Goal: Information Seeking & Learning: Learn about a topic

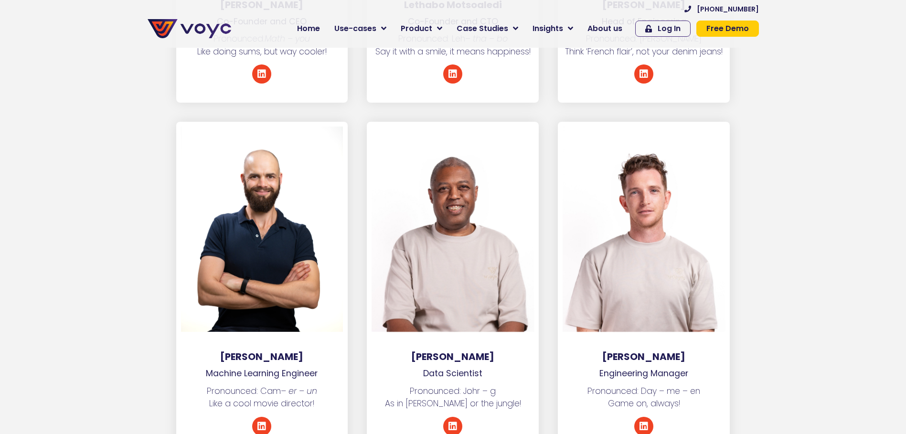
scroll to position [1719, 0]
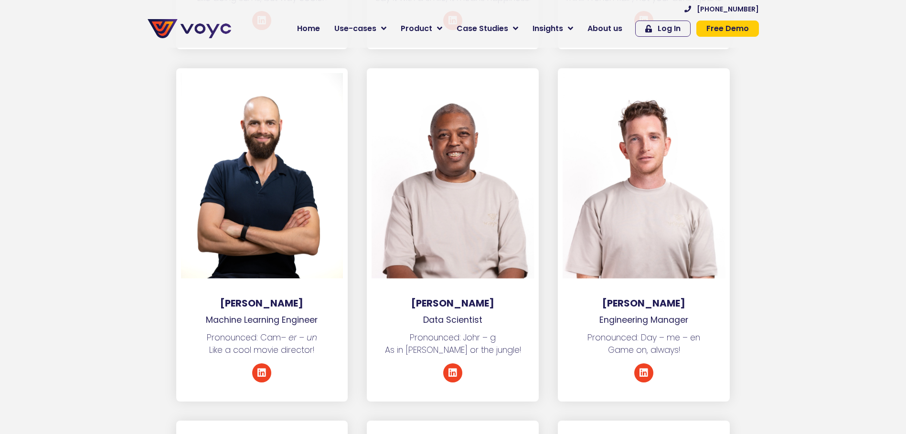
click at [763, 222] on section "Cameron van Eck Machine Learning Engineer Pronounced: Cam – er – un Like a cool…" at bounding box center [453, 244] width 906 height 352
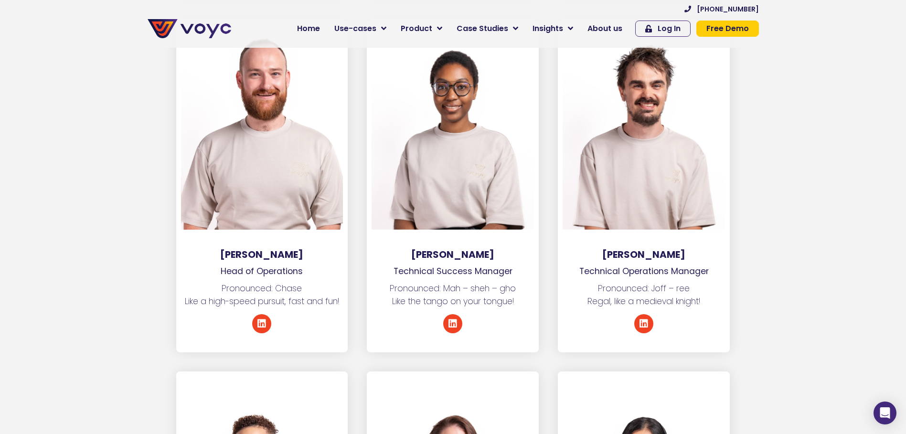
scroll to position [2101, 0]
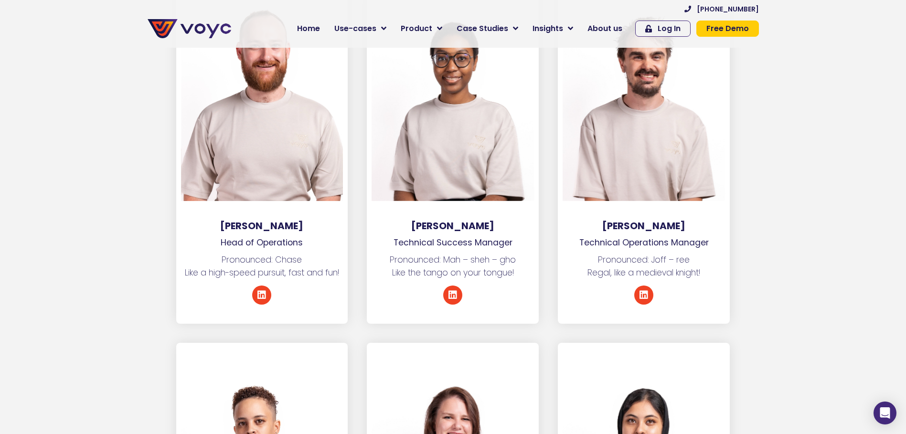
click at [744, 233] on section "Chays van Deventer Head of Operations Pronounced: Chase Like a high-speed pursu…" at bounding box center [453, 167] width 906 height 352
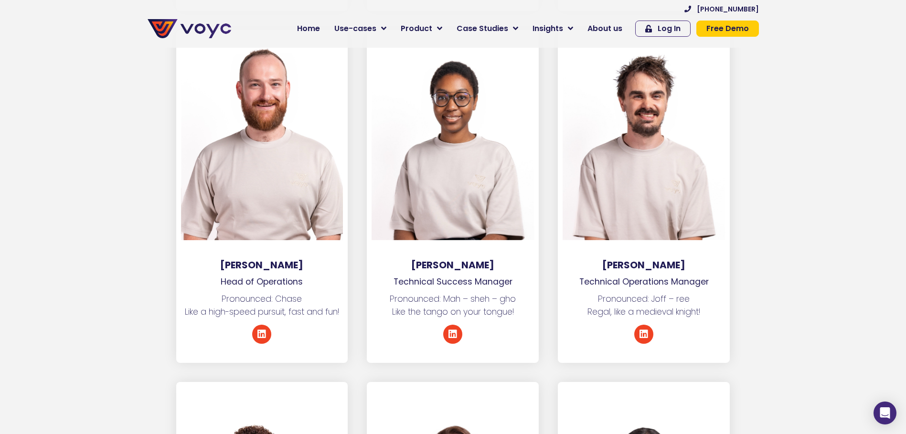
scroll to position [2387, 0]
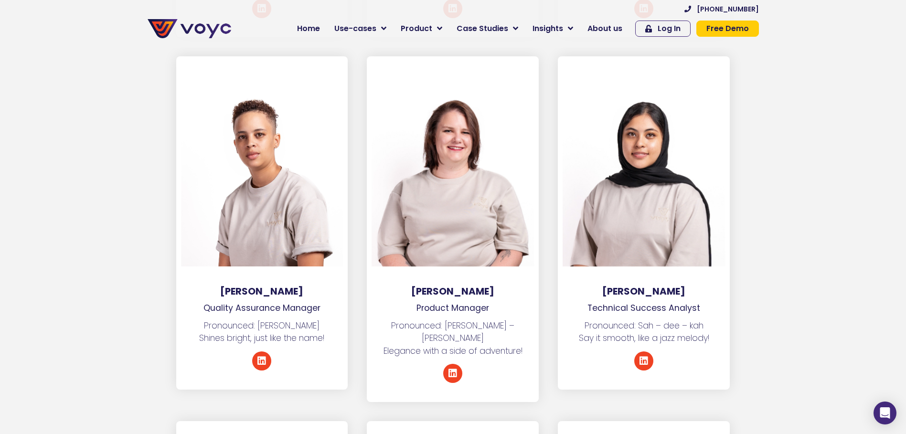
click at [53, 338] on section "Crystal Smith Quality Assurance Manager Pronounced: Kris – tuhl Shines bright, …" at bounding box center [453, 238] width 906 height 365
click at [790, 169] on section "Crystal Smith Quality Assurance Manager Pronounced: Kris – tuhl Shines bright, …" at bounding box center [453, 238] width 906 height 365
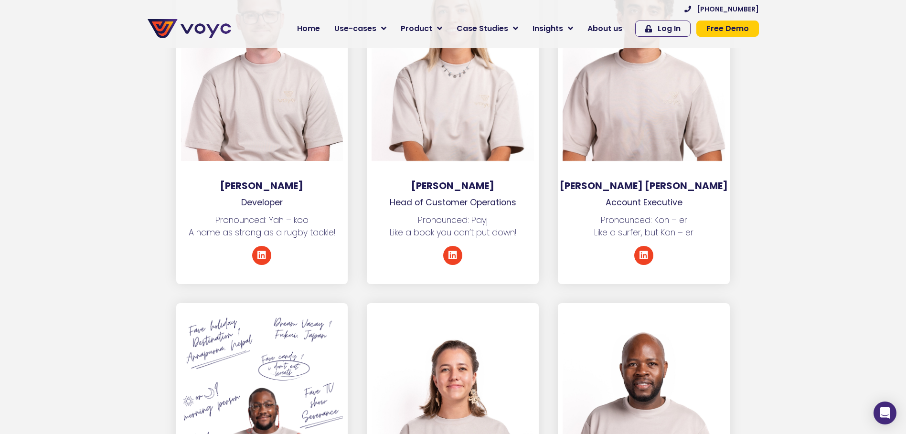
scroll to position [3008, 0]
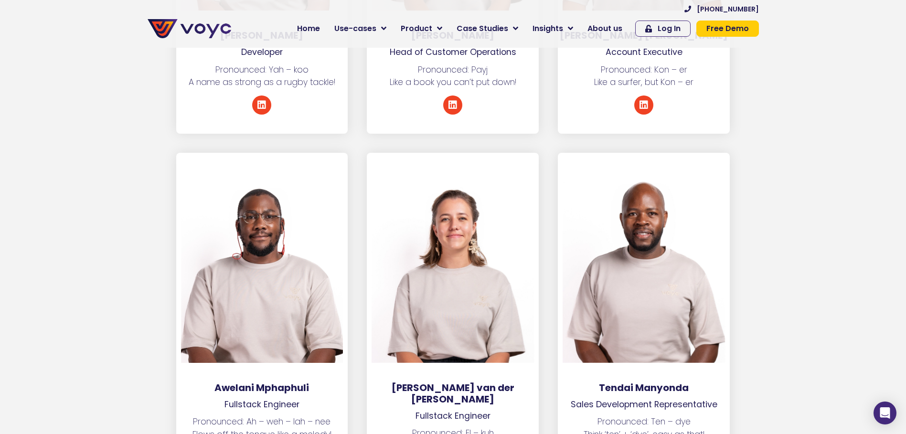
click at [133, 324] on section "Awelani Mphaphuli Fullstack Engineer Pronounced: Ah – weh – lah – nee Flows off…" at bounding box center [453, 335] width 906 height 364
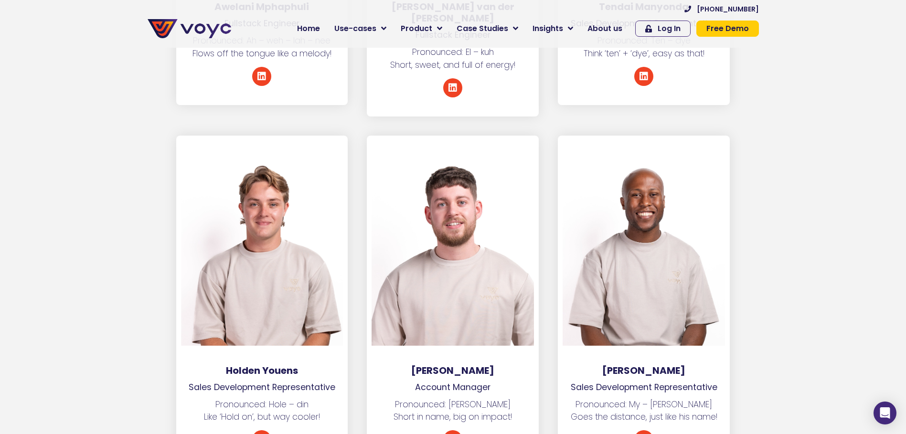
scroll to position [3390, 0]
click at [55, 223] on section "Holden Youens Sales Development Representative Pronounced: Hole – din Like ‘Hol…" at bounding box center [453, 311] width 906 height 352
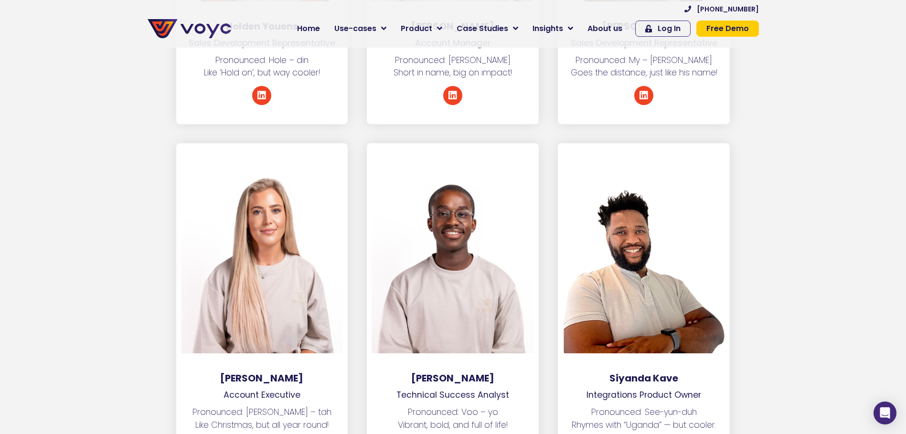
scroll to position [3820, 0]
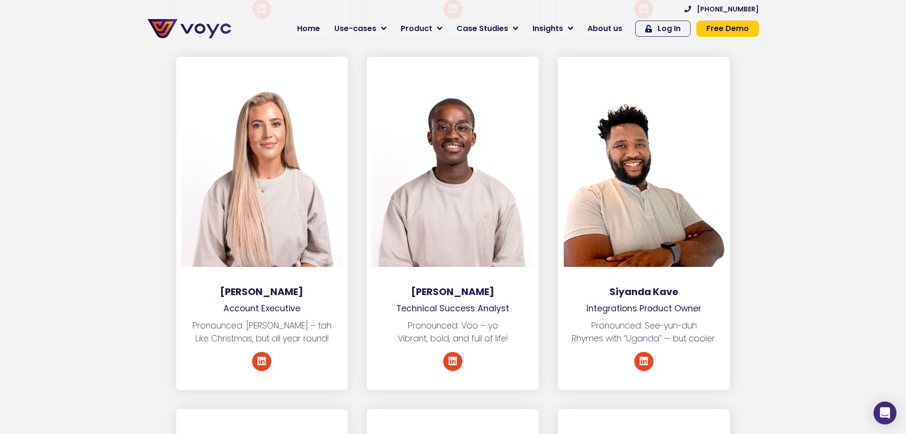
click at [69, 313] on section "Krista Curnow Account Executive Pronounced: Kris – tah Like Christmas, but all …" at bounding box center [453, 233] width 906 height 352
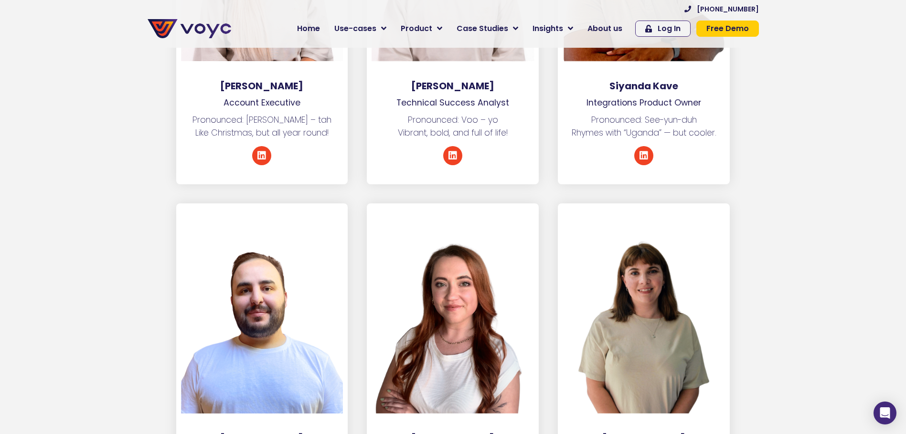
scroll to position [4106, 0]
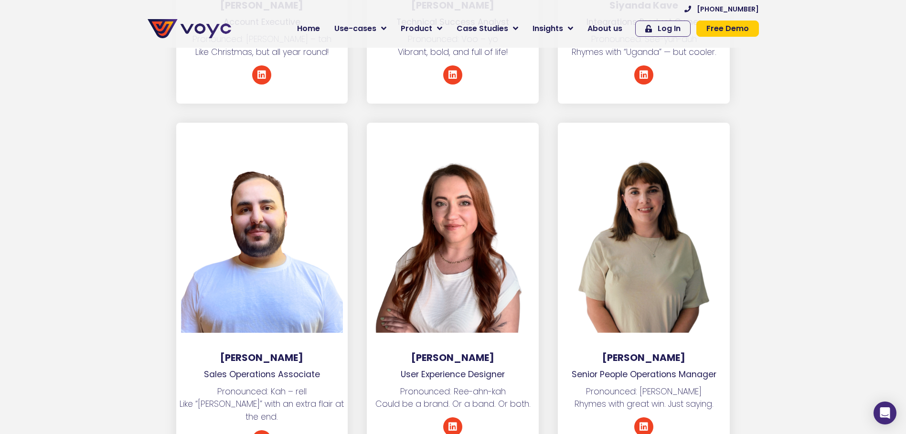
click at [762, 356] on section "Carel Vos Sales Operations Associate Pronounced: Kah – rell Like “Carl” with an…" at bounding box center [453, 305] width 906 height 365
click at [53, 210] on section "Carel Vos Sales Operations Associate Pronounced: Kah – rell Like “Carl” with an…" at bounding box center [453, 305] width 906 height 365
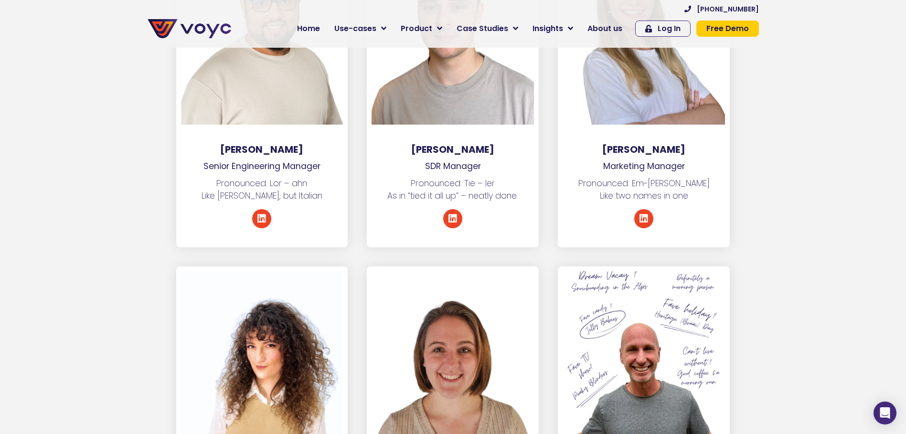
scroll to position [4822, 0]
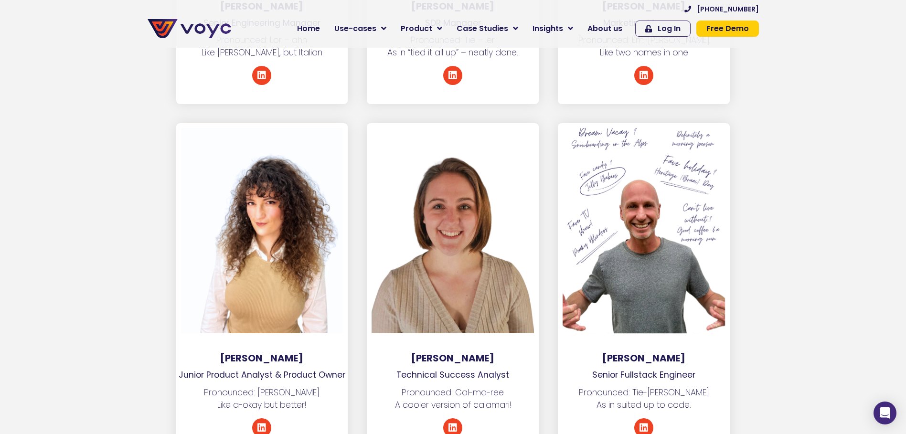
click at [714, 261] on div at bounding box center [643, 230] width 162 height 205
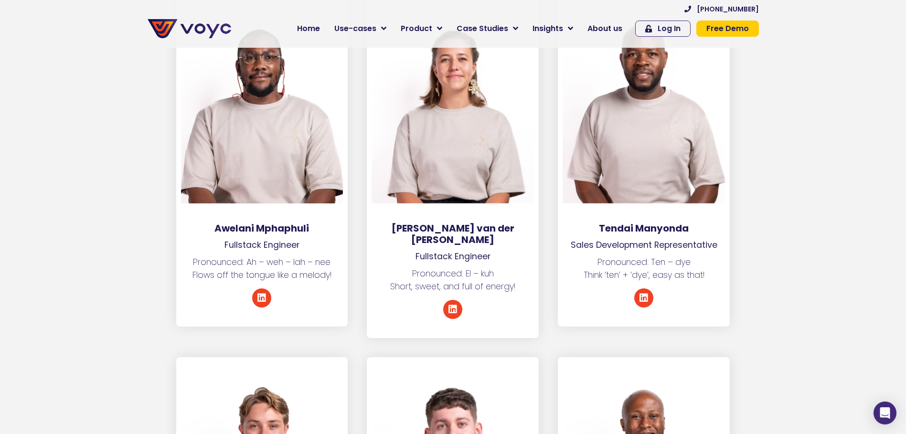
scroll to position [3151, 0]
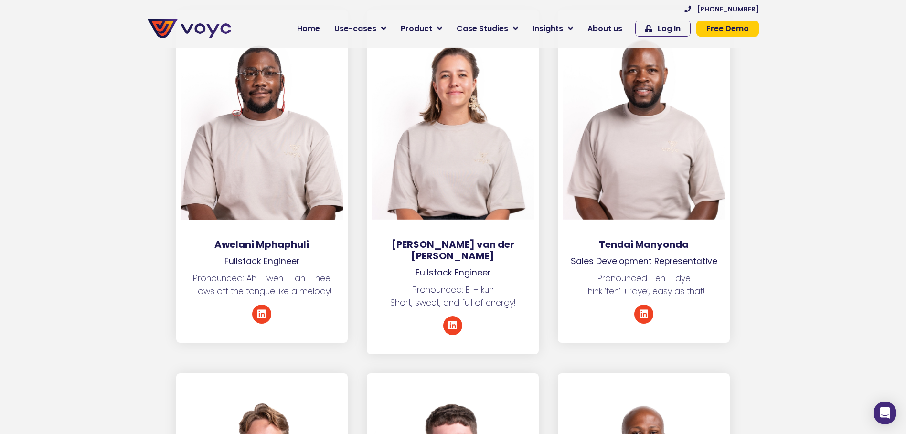
click at [0, 97] on html "Skip to content +44 204 572 7172 Home Use-cases Protect Save Grow Finance Mortg…" at bounding box center [453, 187] width 906 height 6676
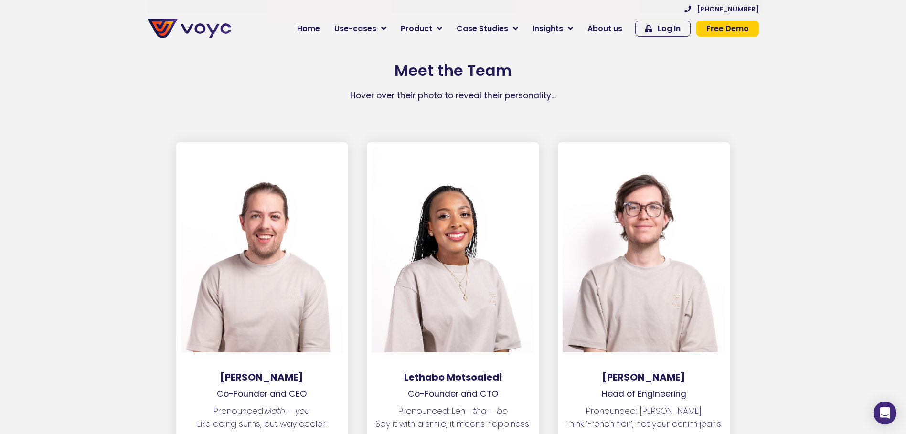
scroll to position [1241, 0]
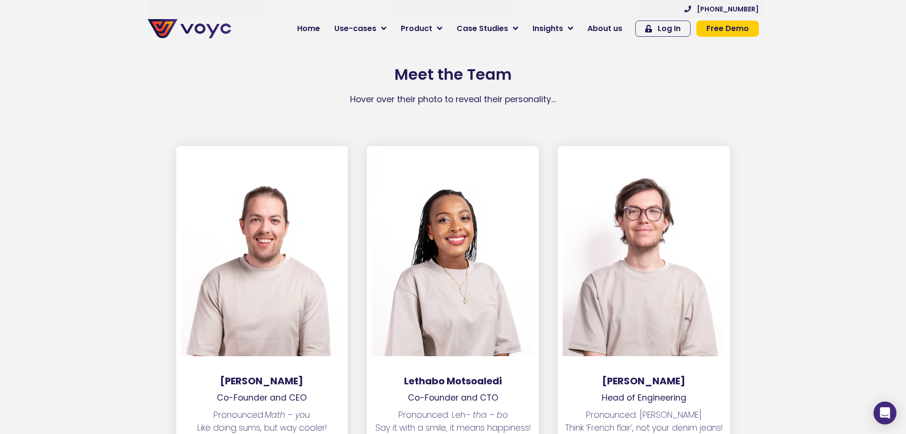
click at [14, 221] on section "Matthew Westaway Co-Founder and CEO Pronounced: Math – you Like doing sums, but…" at bounding box center [453, 322] width 906 height 352
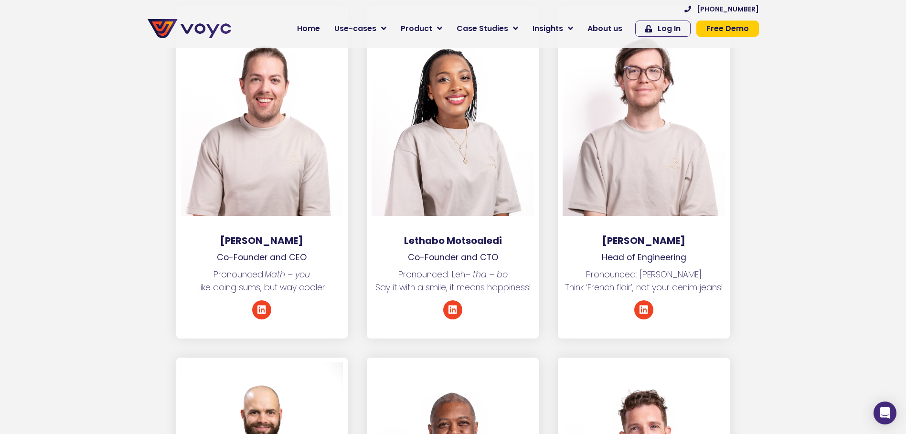
scroll to position [1623, 0]
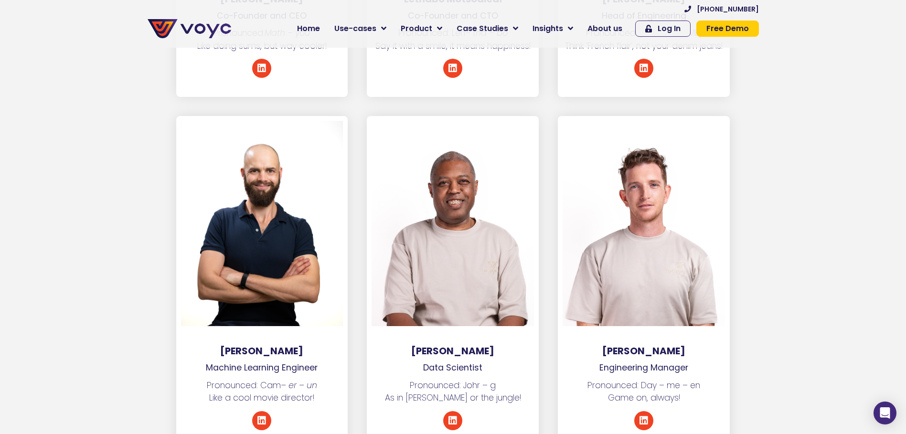
click at [95, 226] on section "Cameron van Eck Machine Learning Engineer Pronounced: Cam – er – un Like a cool…" at bounding box center [453, 292] width 906 height 352
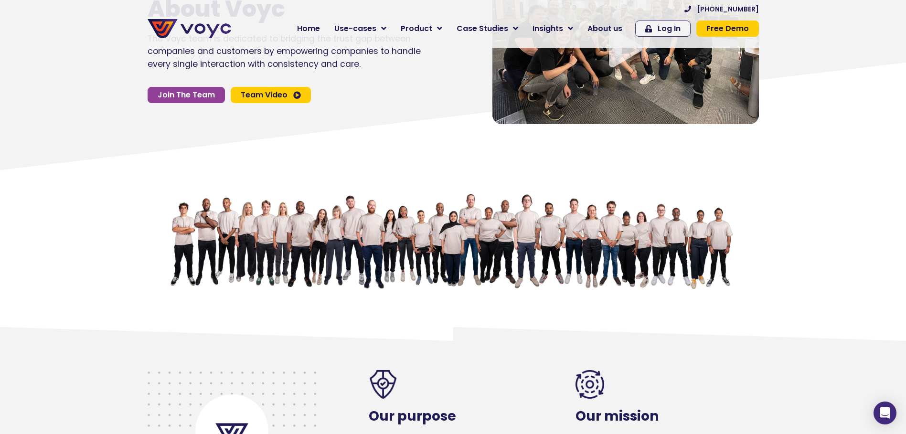
scroll to position [0, 0]
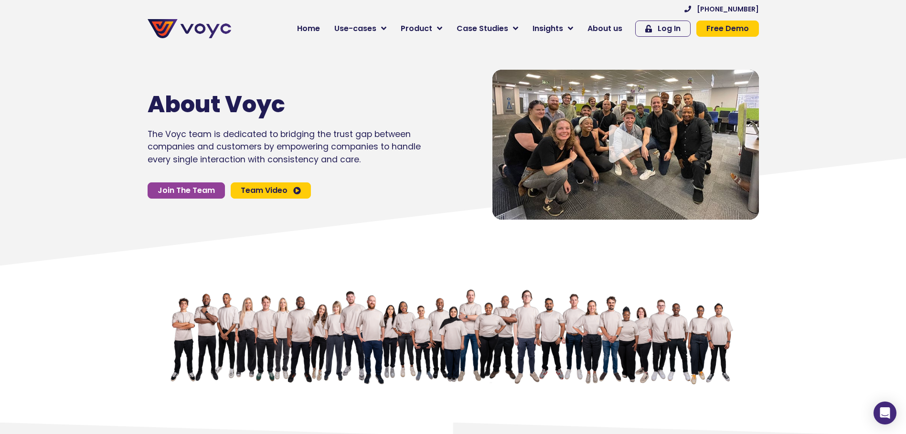
click at [111, 244] on icon at bounding box center [453, 215] width 906 height 115
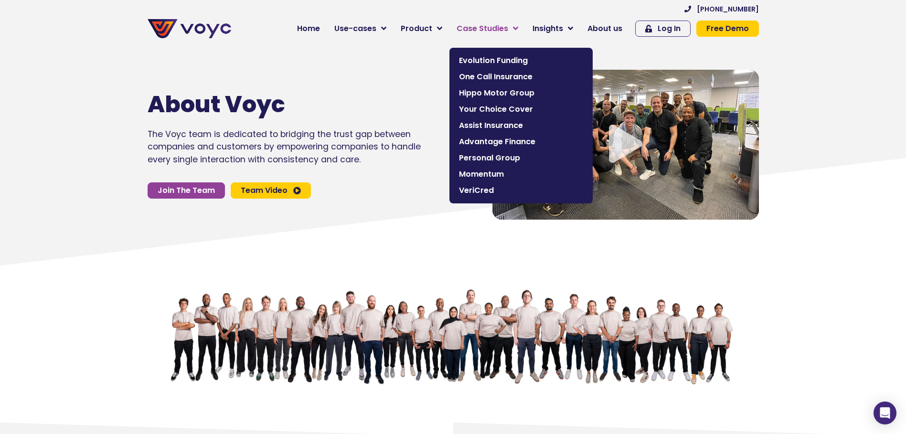
click at [491, 33] on span "Case Studies" at bounding box center [482, 28] width 52 height 11
click at [492, 81] on span "One Call Insurance" at bounding box center [521, 76] width 124 height 11
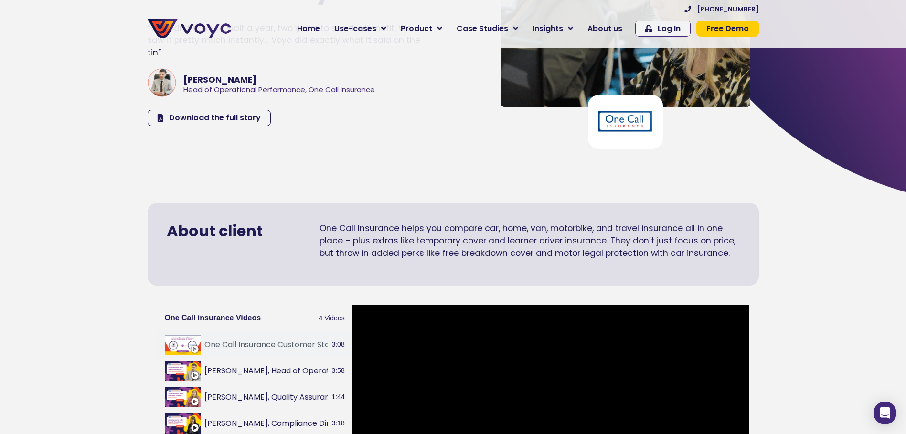
scroll to position [143, 0]
click at [383, 256] on p "One Call Insurance helps you compare car, home, van, motorbike, and travel insu…" at bounding box center [529, 241] width 420 height 38
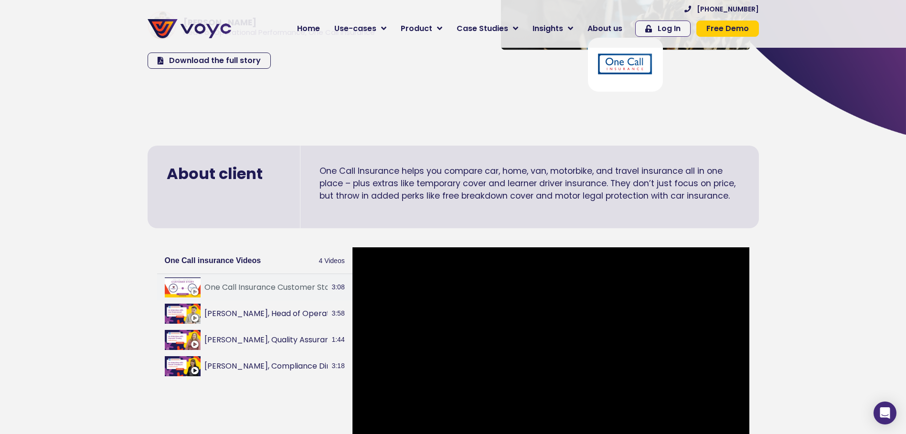
scroll to position [286, 0]
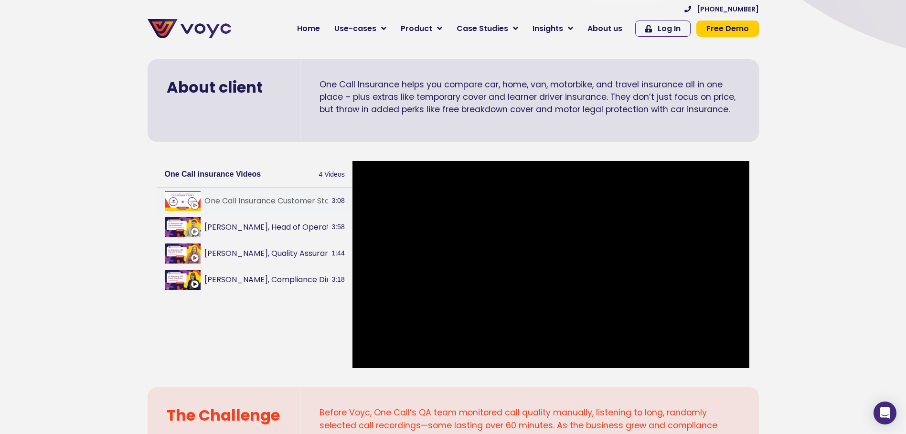
click at [271, 318] on div "One Call Insurance Customer Story - Voyc 3:08 Lee Greenwood, Head of Operationa…" at bounding box center [254, 278] width 195 height 180
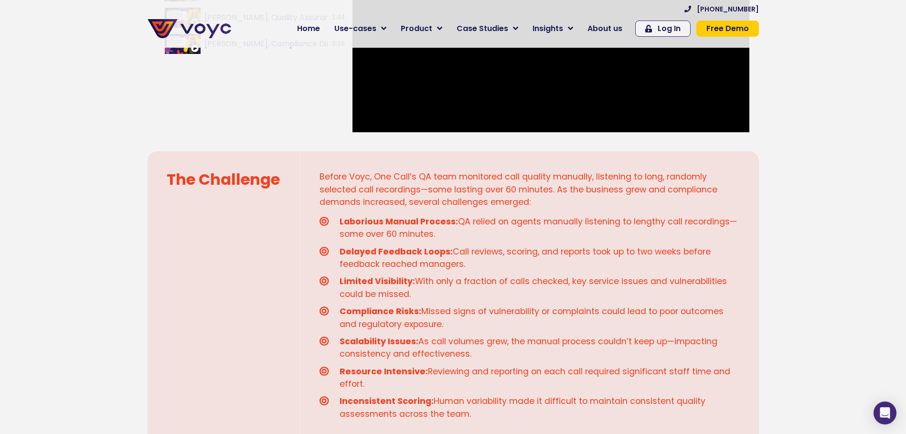
scroll to position [525, 0]
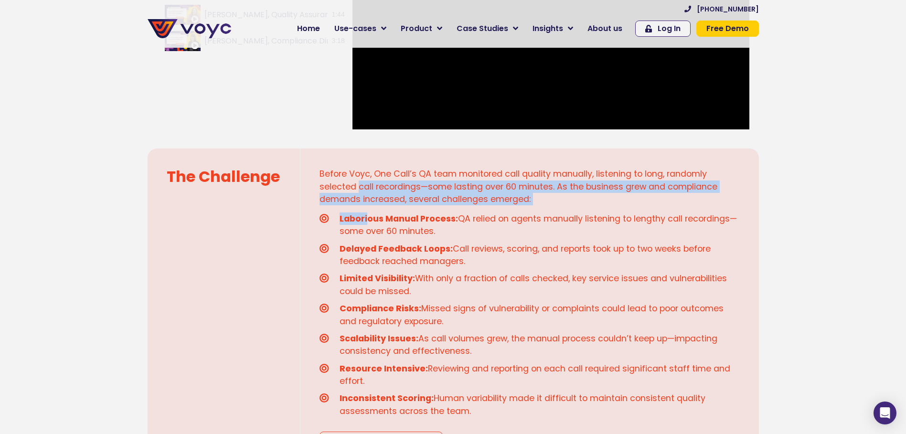
drag, startPoint x: 357, startPoint y: 185, endPoint x: 367, endPoint y: 219, distance: 35.5
click at [367, 219] on div "Before Voyc, One Call’s QA team monitored call quality manually, listening to l…" at bounding box center [529, 307] width 458 height 318
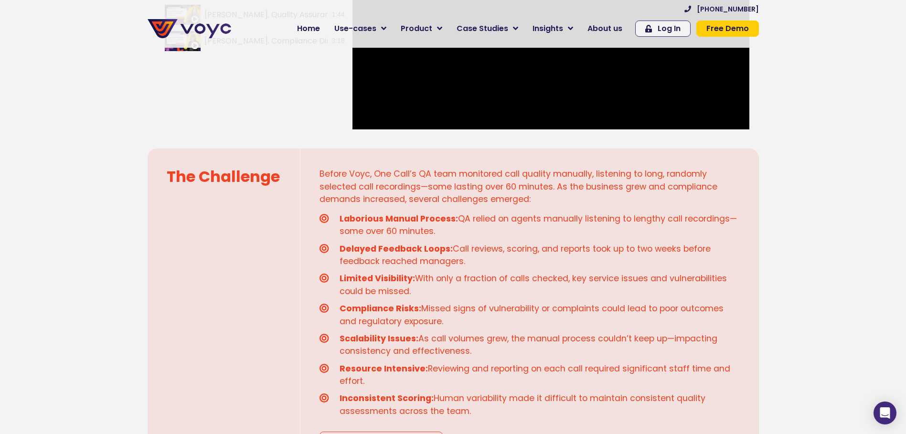
drag, startPoint x: 597, startPoint y: 253, endPoint x: 596, endPoint y: 246, distance: 7.2
click at [597, 248] on span "Delayed Feedback Loops: Call reviews, scoring, and reports took up to two weeks…" at bounding box center [538, 255] width 402 height 25
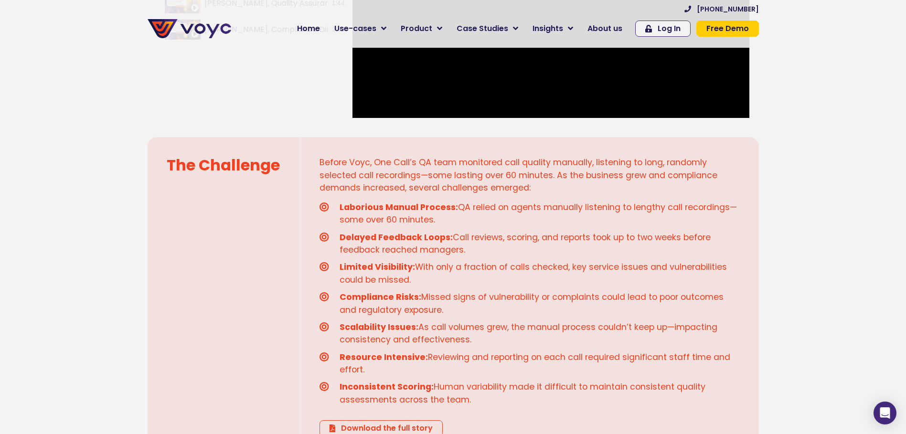
scroll to position [573, 0]
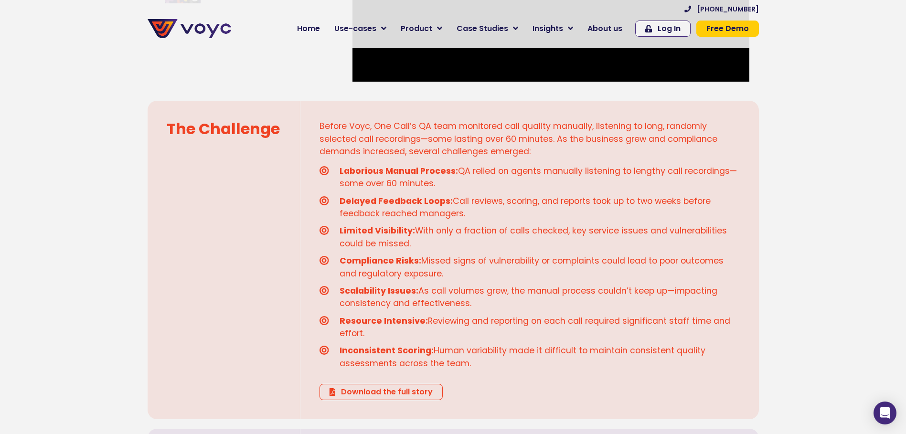
click at [473, 297] on span "Scalability Issues: As call volumes grew, the manual process couldn’t keep up—i…" at bounding box center [538, 297] width 402 height 25
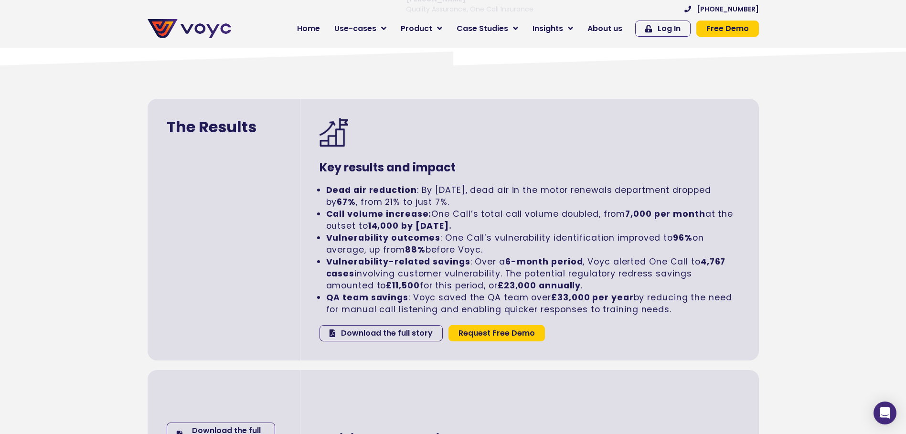
scroll to position [1528, 0]
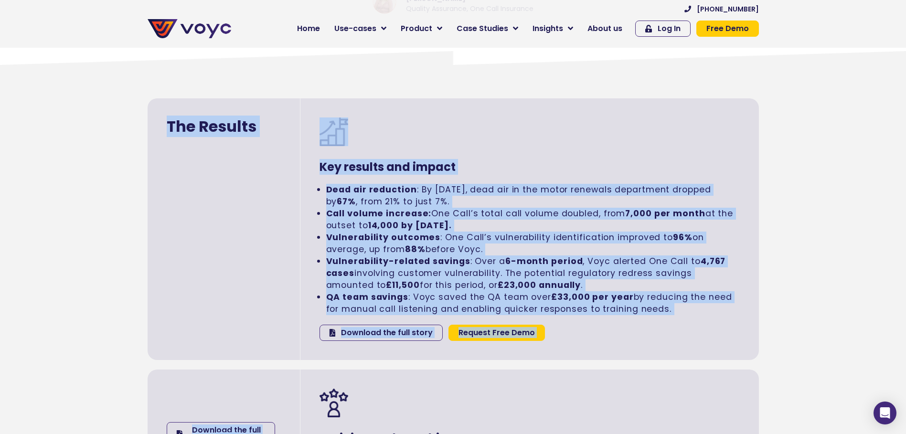
drag, startPoint x: 457, startPoint y: 363, endPoint x: 114, endPoint y: 139, distance: 410.1
drag, startPoint x: 114, startPoint y: 139, endPoint x: 99, endPoint y: 145, distance: 15.9
click at [99, 145] on section "The Results Key results and impact Dead air reduction : By March 2025, dead air…" at bounding box center [453, 229] width 906 height 271
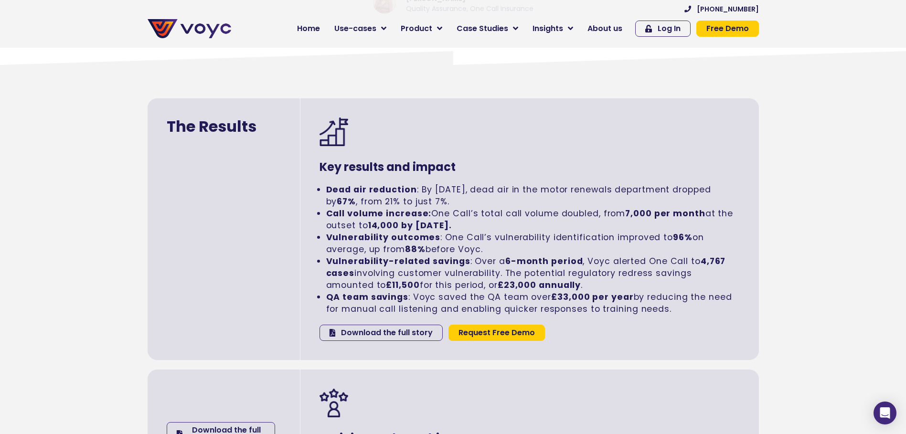
click at [171, 166] on div "The Results" at bounding box center [224, 229] width 153 height 262
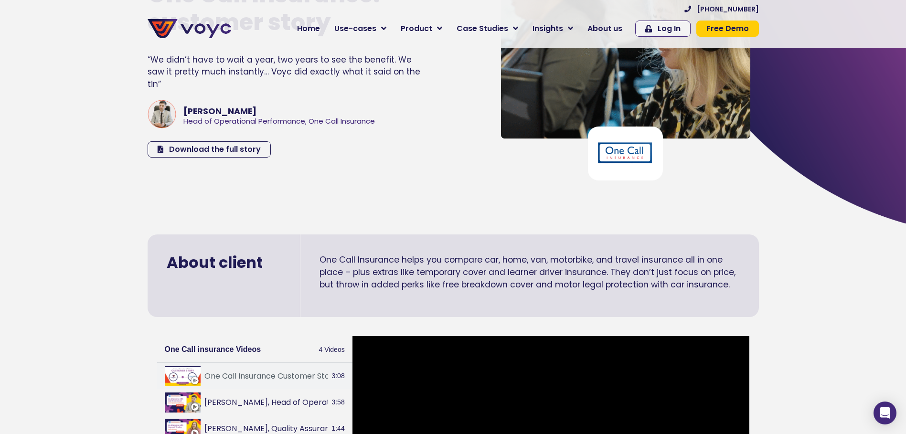
scroll to position [0, 0]
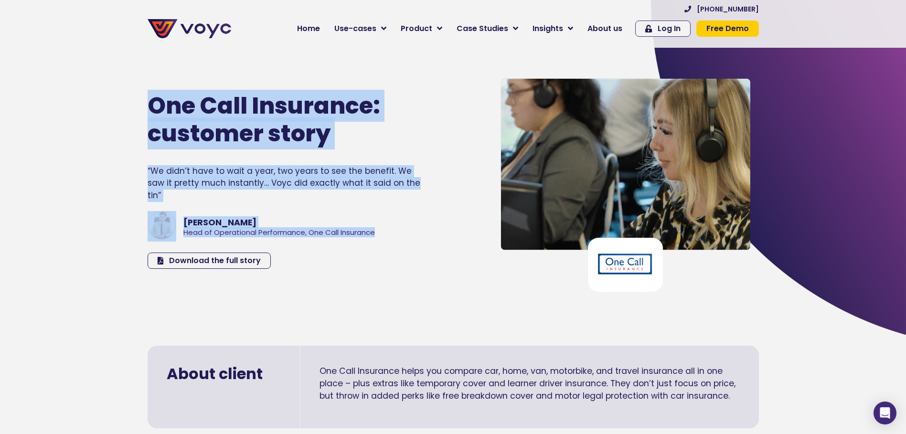
drag, startPoint x: 382, startPoint y: 297, endPoint x: 138, endPoint y: 117, distance: 304.2
click at [138, 117] on section "One Call Insurance: customer story “We didn’t have to wait a year, two years to…" at bounding box center [453, 166] width 906 height 337
drag, startPoint x: 138, startPoint y: 117, endPoint x: 127, endPoint y: 120, distance: 10.6
click at [127, 120] on section "One Call Insurance: customer story “We didn’t have to wait a year, two years to…" at bounding box center [453, 166] width 906 height 337
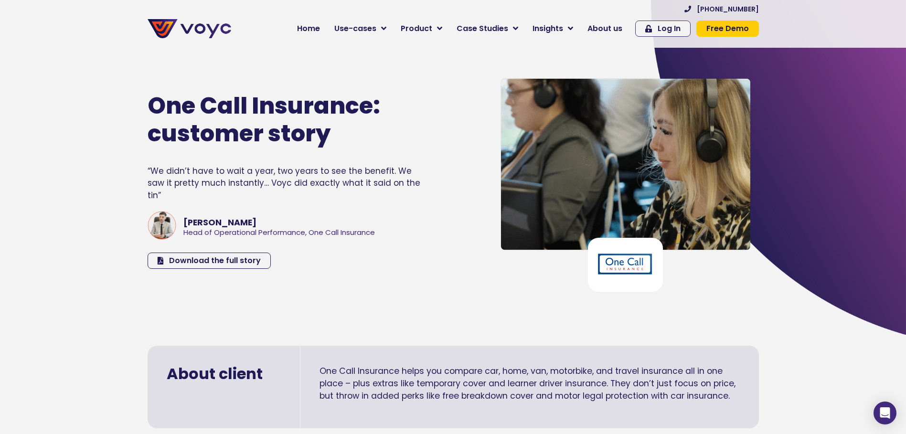
click at [337, 309] on section "One Call Insurance: customer story “We didn’t have to wait a year, two years to…" at bounding box center [453, 166] width 906 height 337
drag, startPoint x: 337, startPoint y: 309, endPoint x: 336, endPoint y: 304, distance: 5.7
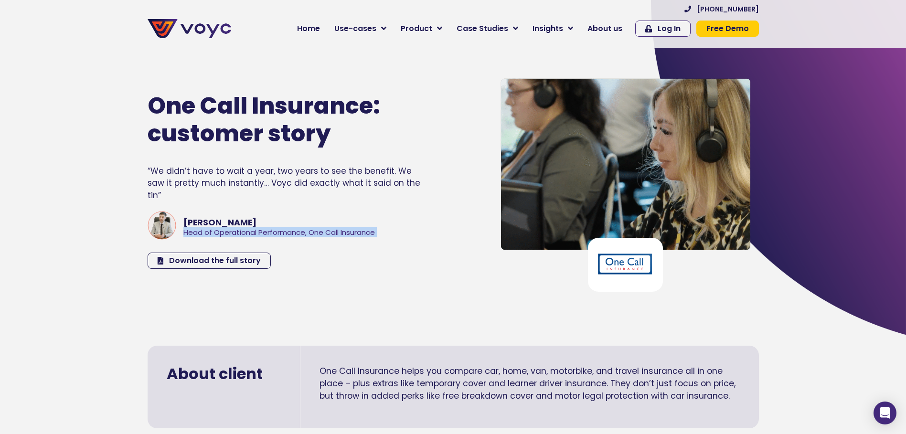
click at [336, 304] on section "One Call Insurance: customer story “We didn’t have to wait a year, two years to…" at bounding box center [453, 166] width 906 height 337
click at [407, 307] on section "One Call Insurance: customer story “We didn’t have to wait a year, two years to…" at bounding box center [453, 166] width 906 height 337
click at [398, 350] on div "One Call Insurance helps you compare car, home, van, motorbike, and travel insu…" at bounding box center [529, 387] width 458 height 83
click at [395, 239] on div "One Call Insurance: customer story “We didn’t have to wait a year, two years to…" at bounding box center [310, 181] width 335 height 232
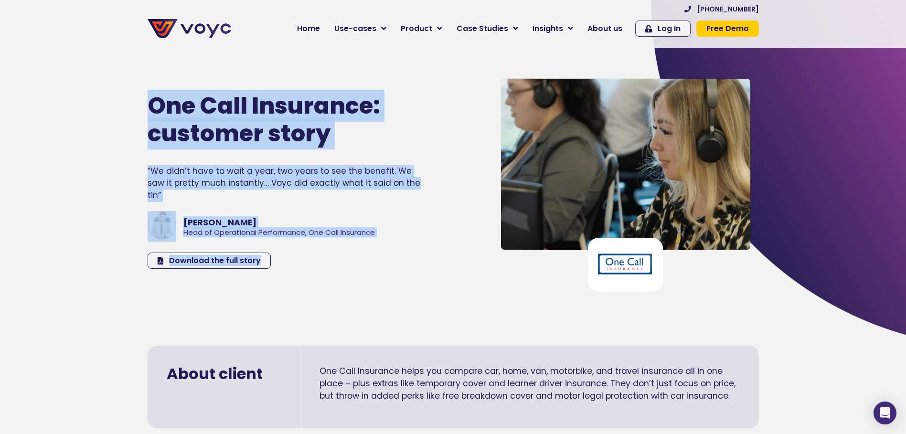
drag, startPoint x: 309, startPoint y: 291, endPoint x: 186, endPoint y: 215, distance: 145.1
click at [175, 193] on div "One Call Insurance: customer story “We didn’t have to wait a year, two years to…" at bounding box center [310, 181] width 335 height 232
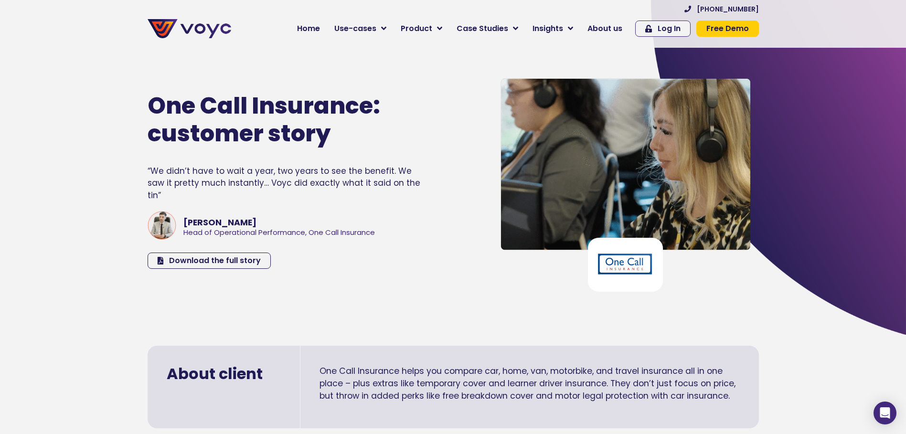
drag, startPoint x: 296, startPoint y: 335, endPoint x: 301, endPoint y: 332, distance: 5.8
drag, startPoint x: 330, startPoint y: 278, endPoint x: 404, endPoint y: 302, distance: 77.5
click at [404, 302] on section "One Call Insurance: customer story “We didn’t have to wait a year, two years to…" at bounding box center [453, 166] width 906 height 337
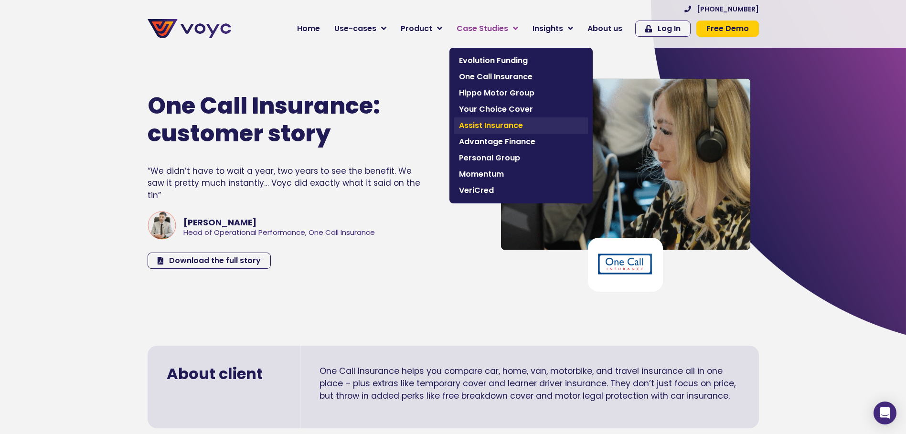
click at [470, 132] on link "Assist Insurance" at bounding box center [521, 125] width 134 height 16
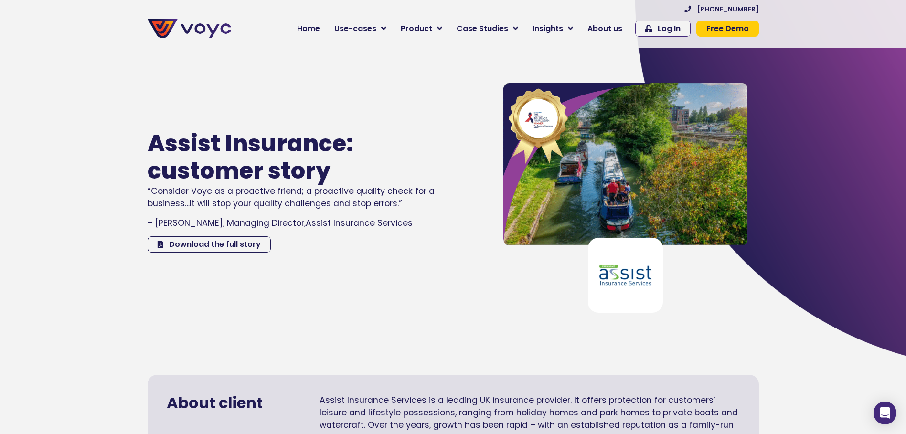
click at [477, 329] on section "Assist Insurance: customer story “Consider Voyc as a proactive friend; a proact…" at bounding box center [453, 177] width 906 height 358
click at [473, 329] on section "Assist Insurance: customer story “Consider Voyc as a proactive friend; a proact…" at bounding box center [453, 177] width 906 height 358
drag, startPoint x: 473, startPoint y: 329, endPoint x: 437, endPoint y: 320, distance: 36.5
click at [437, 320] on section "Assist Insurance: customer story “Consider Voyc as a proactive friend; a proact…" at bounding box center [453, 177] width 906 height 358
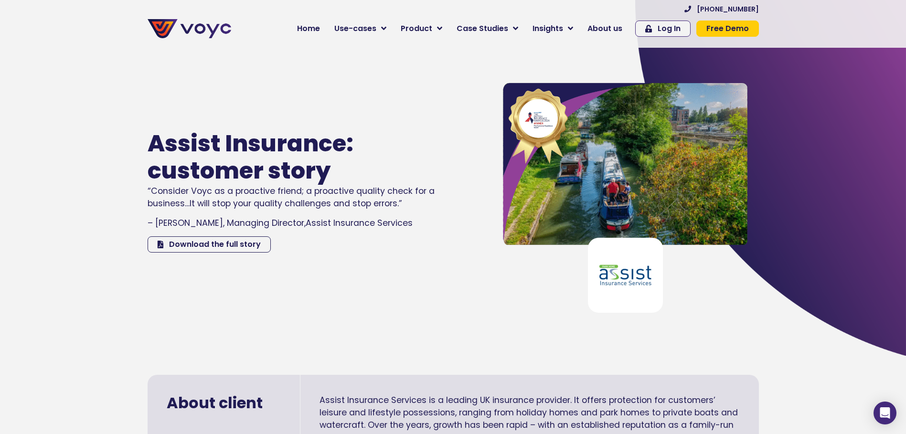
click at [437, 320] on section "Assist Insurance: customer story “Consider Voyc as a proactive friend; a proact…" at bounding box center [453, 177] width 906 height 358
click at [411, 318] on section "Assist Insurance: customer story “Consider Voyc as a proactive friend; a proact…" at bounding box center [453, 177] width 906 height 358
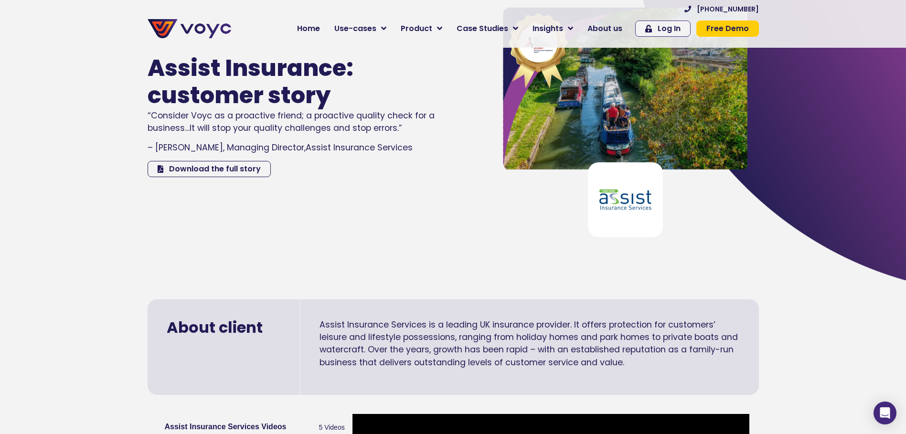
scroll to position [239, 0]
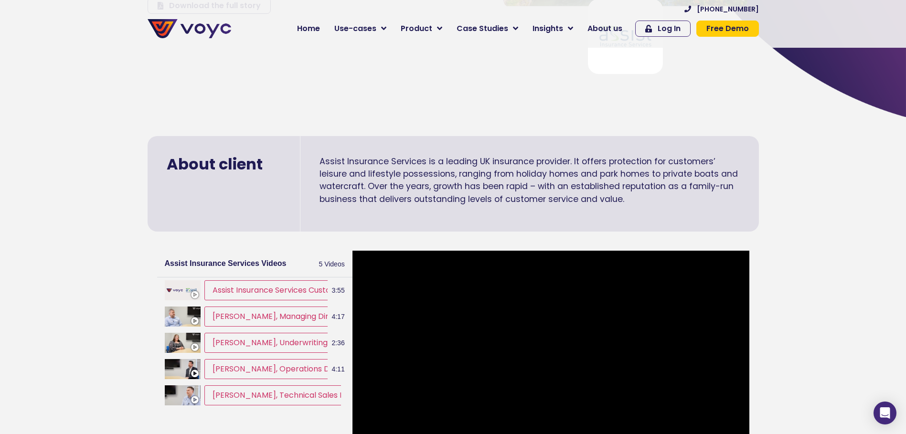
click at [47, 326] on section "About client Assist Insurance Services is a leading UK insurance provider. It o…" at bounding box center [453, 294] width 906 height 355
drag, startPoint x: 47, startPoint y: 326, endPoint x: 459, endPoint y: 62, distance: 489.1
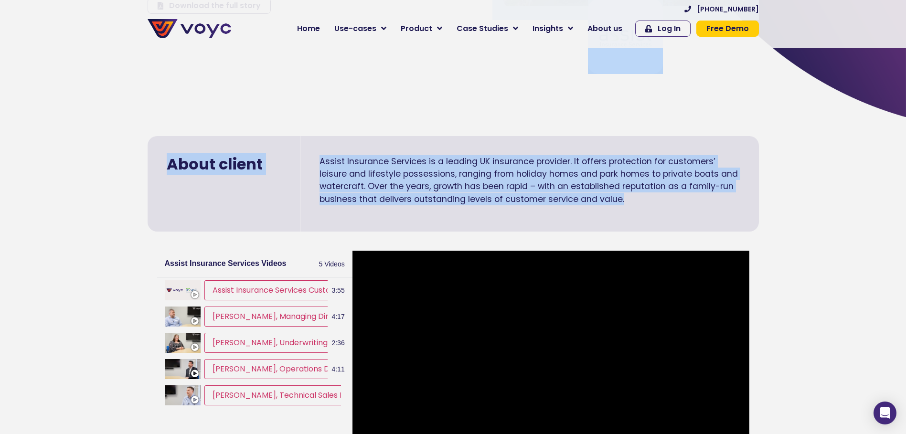
drag, startPoint x: 202, startPoint y: 77, endPoint x: 721, endPoint y: 210, distance: 535.4
drag, startPoint x: 721, startPoint y: 210, endPoint x: 888, endPoint y: 231, distance: 168.4
click at [888, 231] on section "About client Assist Insurance Services is a leading UK insurance provider. It o…" at bounding box center [453, 294] width 906 height 355
drag, startPoint x: 215, startPoint y: 165, endPoint x: 759, endPoint y: 212, distance: 545.8
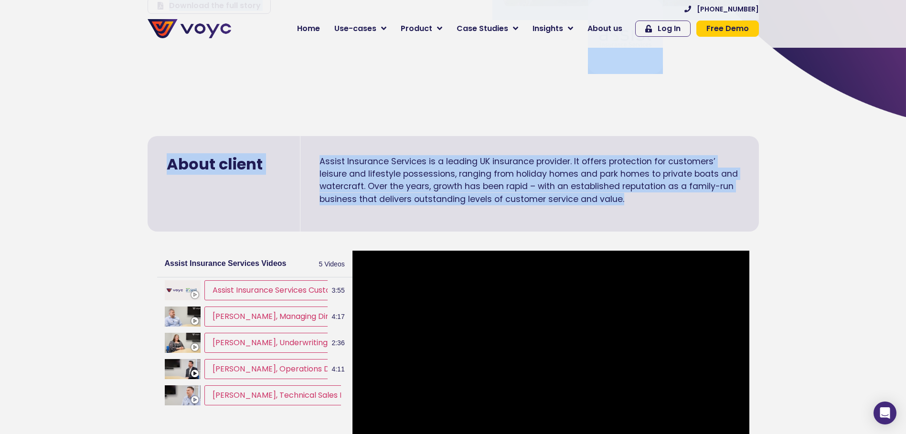
drag, startPoint x: 759, startPoint y: 212, endPoint x: 795, endPoint y: 200, distance: 38.7
click at [795, 200] on section "About client Assist Insurance Services is a leading UK insurance provider. It o…" at bounding box center [453, 294] width 906 height 355
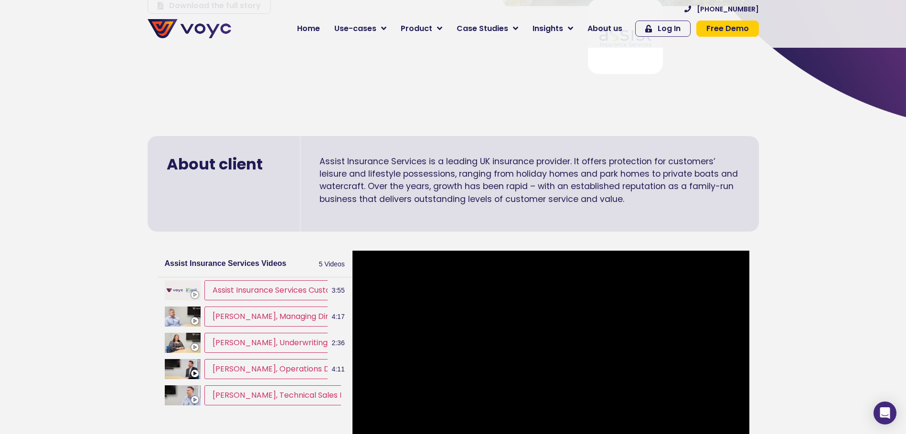
drag, startPoint x: 808, startPoint y: 232, endPoint x: 802, endPoint y: 233, distance: 5.8
click at [806, 232] on section "About client Assist Insurance Services is a leading UK insurance provider. It o…" at bounding box center [453, 294] width 906 height 355
click at [805, 198] on section "About client Assist Insurance Services is a leading UK insurance provider. It o…" at bounding box center [453, 294] width 906 height 355
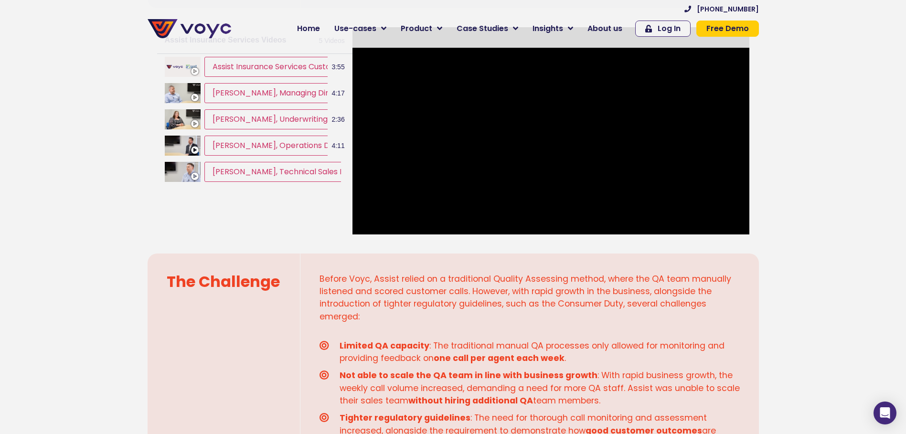
scroll to position [477, 0]
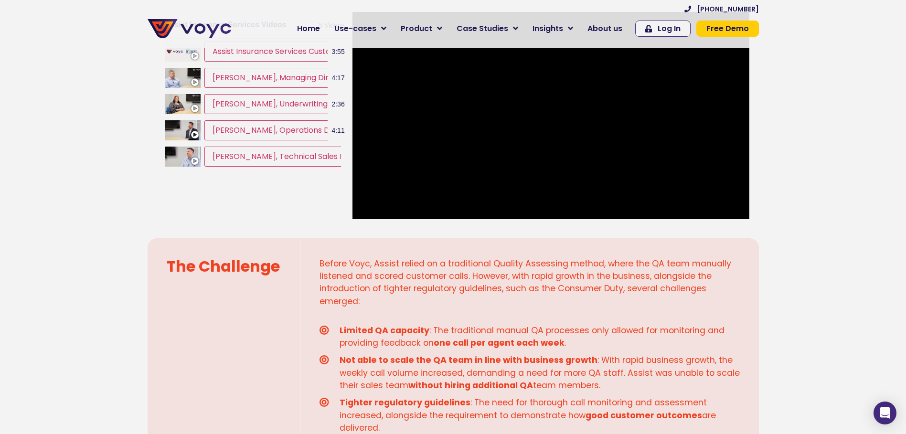
click at [139, 337] on section "The Challenge Before Voyc, Assist relied on a traditional Quality Assessing met…" at bounding box center [453, 382] width 906 height 298
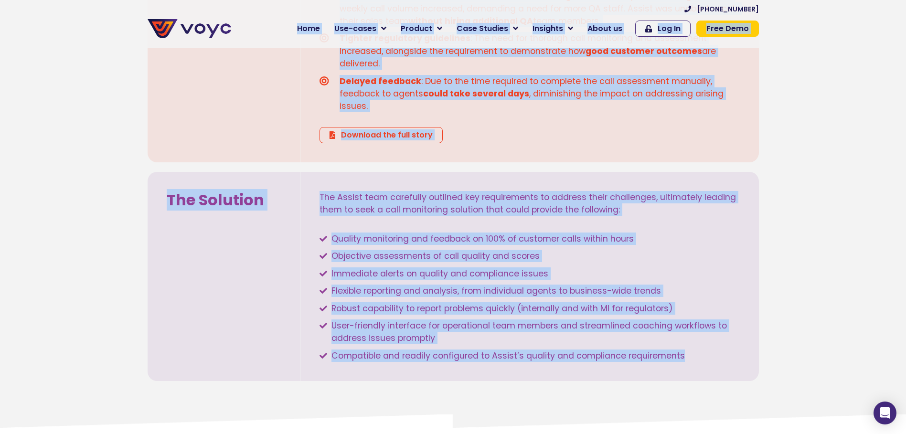
scroll to position [812, 0]
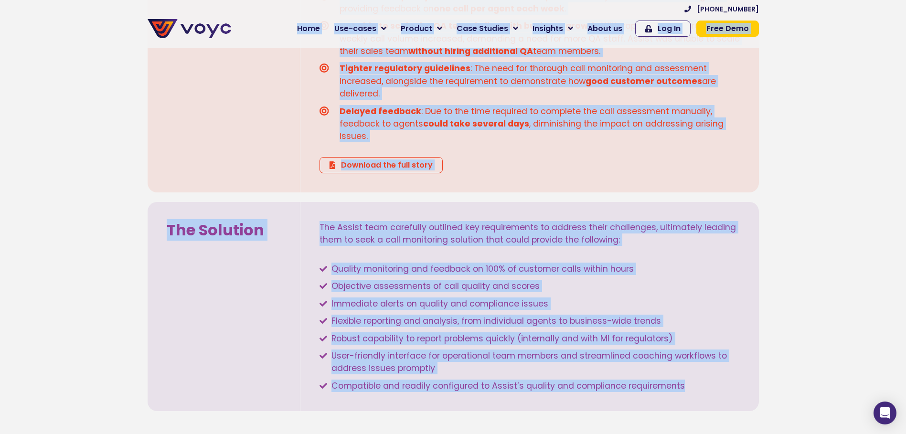
drag, startPoint x: 673, startPoint y: 344, endPoint x: 234, endPoint y: 64, distance: 520.9
click at [238, 58] on div "Assist Insurance: customer story “Consider Voyc as a proactive friend; a proact…" at bounding box center [453, 405] width 906 height 2439
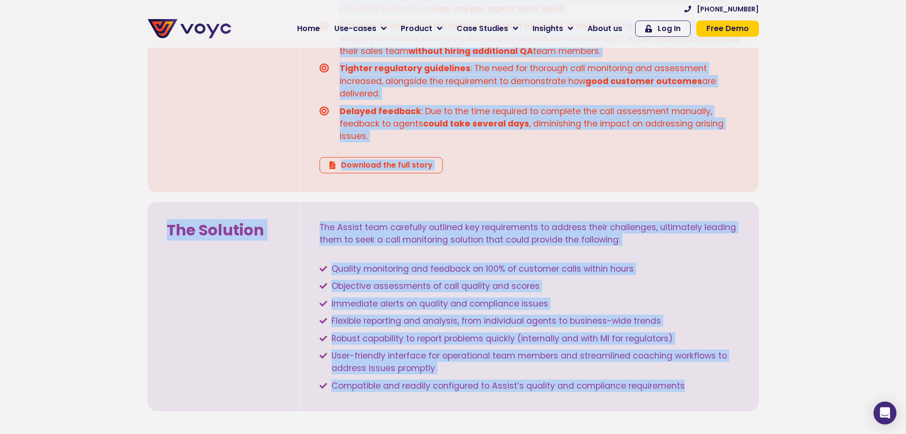
click at [155, 200] on div "The Solution The Assist team carefully outlined key requirements to address the…" at bounding box center [453, 306] width 621 height 219
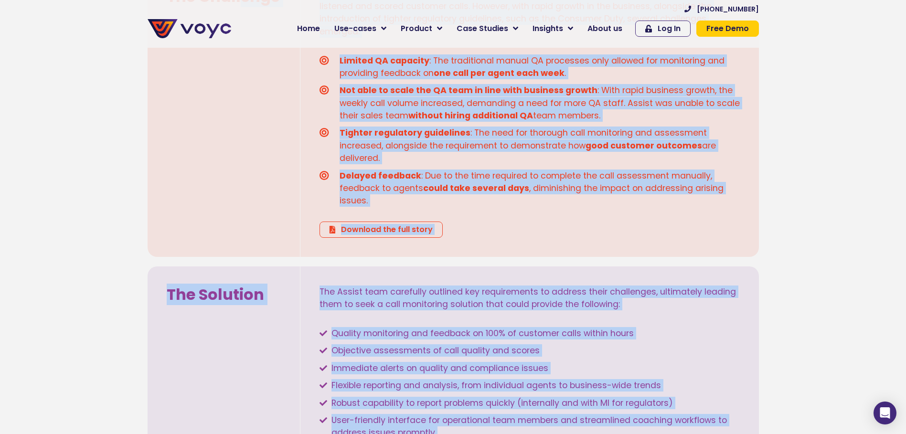
scroll to position [573, 0]
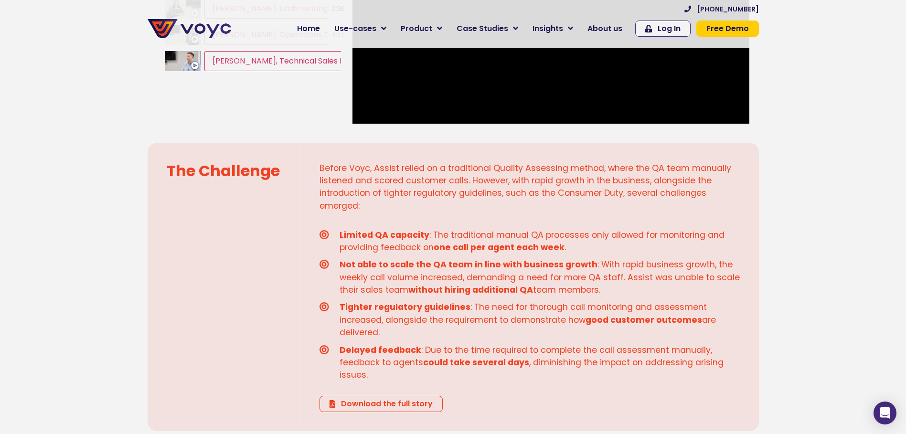
click at [195, 257] on div "The Challenge" at bounding box center [224, 287] width 153 height 288
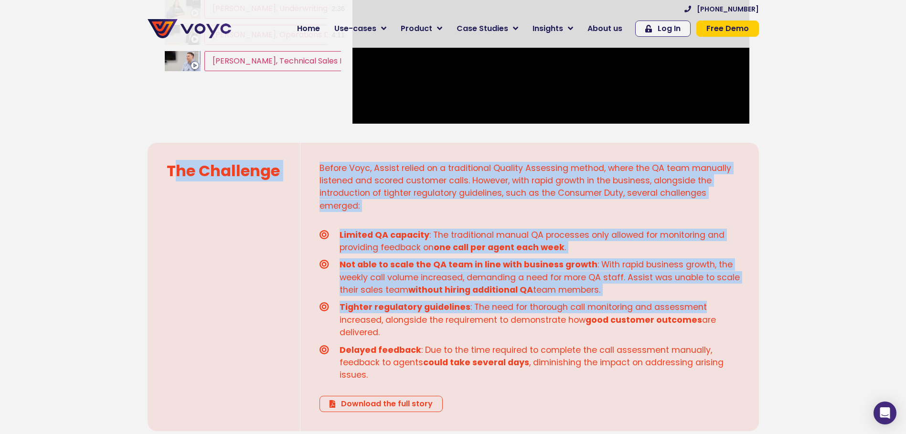
drag, startPoint x: 176, startPoint y: 185, endPoint x: 792, endPoint y: 278, distance: 622.9
click at [792, 278] on section "The Challenge Before Voyc, Assist relied on a traditional Quality Assessing met…" at bounding box center [453, 287] width 906 height 298
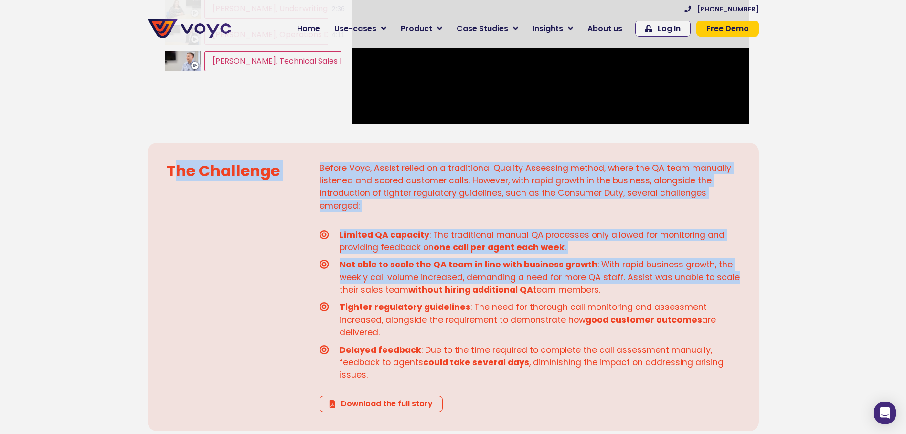
drag, startPoint x: 792, startPoint y: 278, endPoint x: 838, endPoint y: 189, distance: 100.8
click at [838, 189] on section "The Challenge Before Voyc, Assist relied on a traditional Quality Assessing met…" at bounding box center [453, 287] width 906 height 298
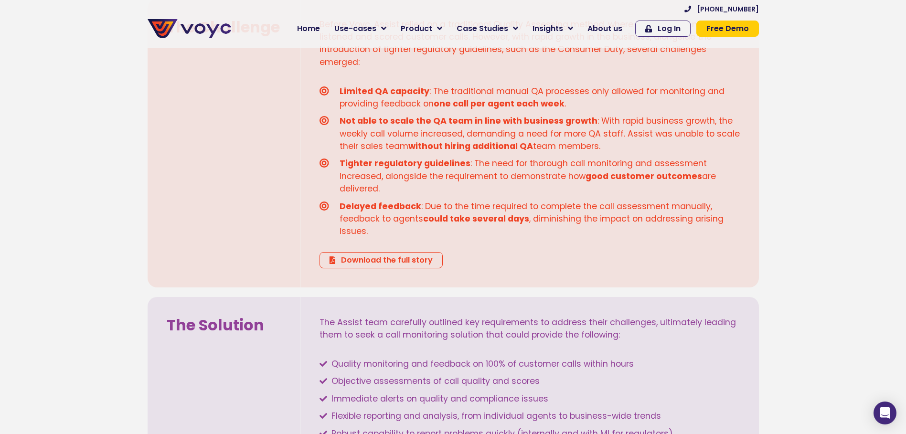
scroll to position [859, 0]
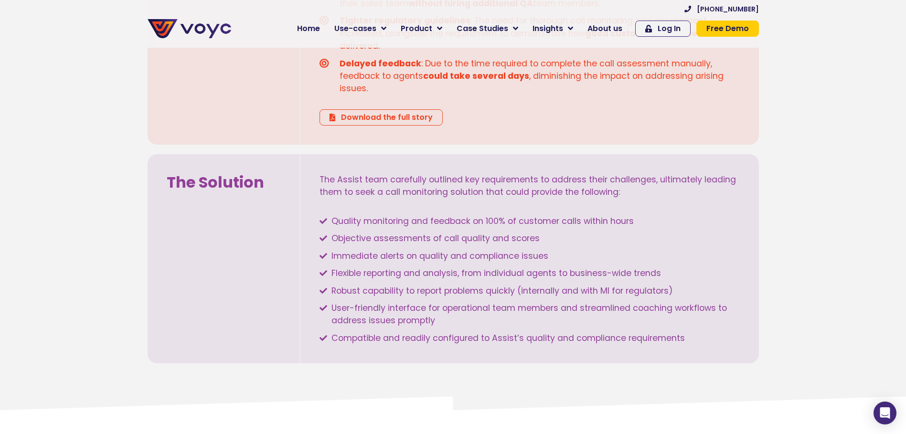
click at [772, 245] on section "The Solution The Assist team carefully outlined key requirements to address the…" at bounding box center [453, 258] width 906 height 219
drag, startPoint x: 772, startPoint y: 245, endPoint x: 743, endPoint y: 246, distance: 29.1
click at [743, 246] on div "The Assist team carefully outlined key requirements to address their challenges…" at bounding box center [529, 258] width 458 height 209
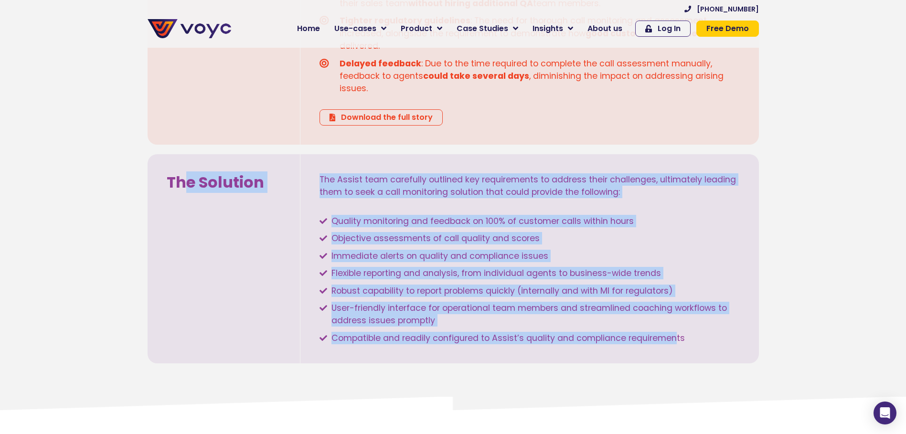
drag, startPoint x: 675, startPoint y: 347, endPoint x: 170, endPoint y: 175, distance: 533.3
click at [176, 171] on div "The Solution The Assist team carefully outlined key requirements to address the…" at bounding box center [453, 258] width 611 height 209
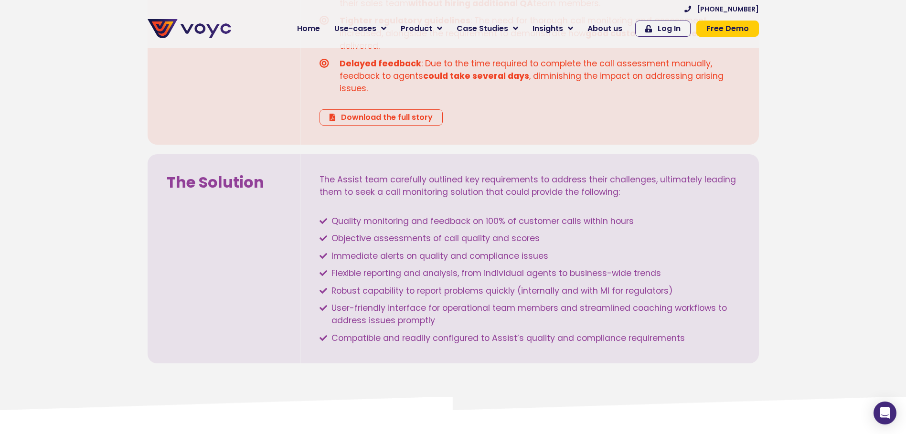
drag, startPoint x: 170, startPoint y: 175, endPoint x: 54, endPoint y: 235, distance: 130.9
click at [54, 235] on section "The Solution The Assist team carefully outlined key requirements to address the…" at bounding box center [453, 258] width 906 height 219
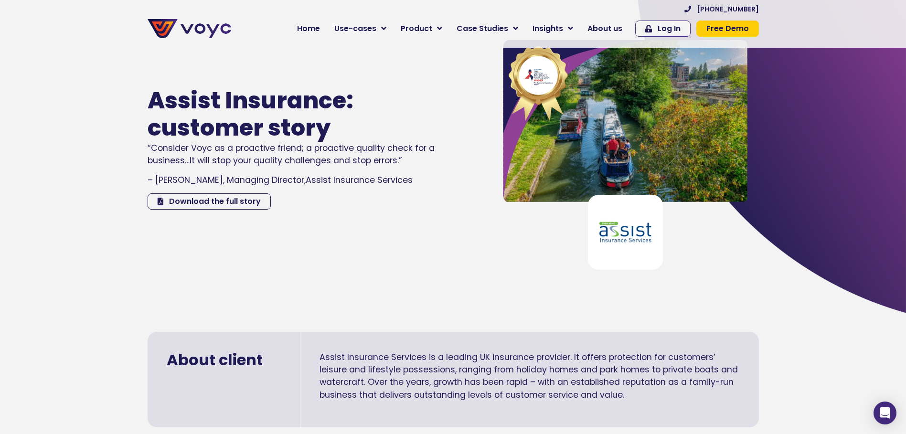
scroll to position [0, 0]
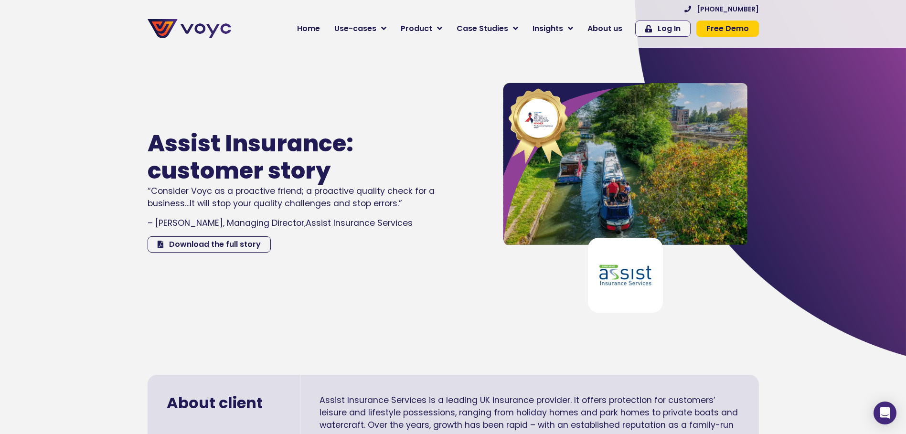
click at [280, 302] on div "Assist Insurance: customer story “Consider Voyc as a proactive friend; a proact…" at bounding box center [310, 191] width 335 height 253
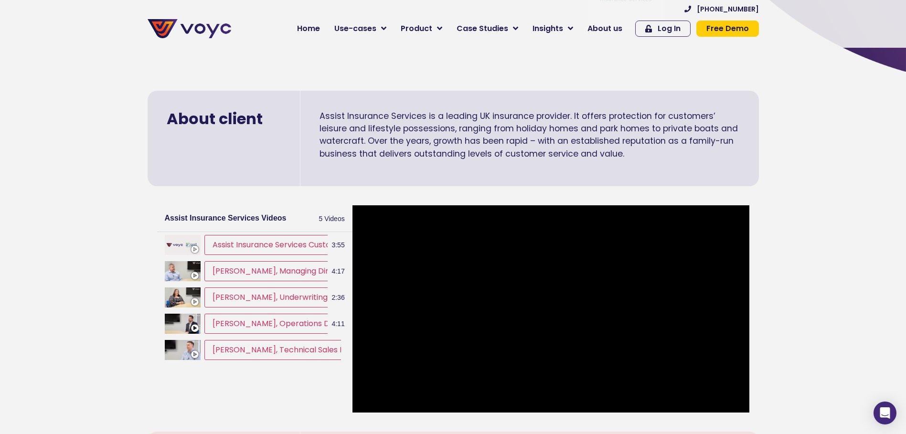
scroll to position [430, 0]
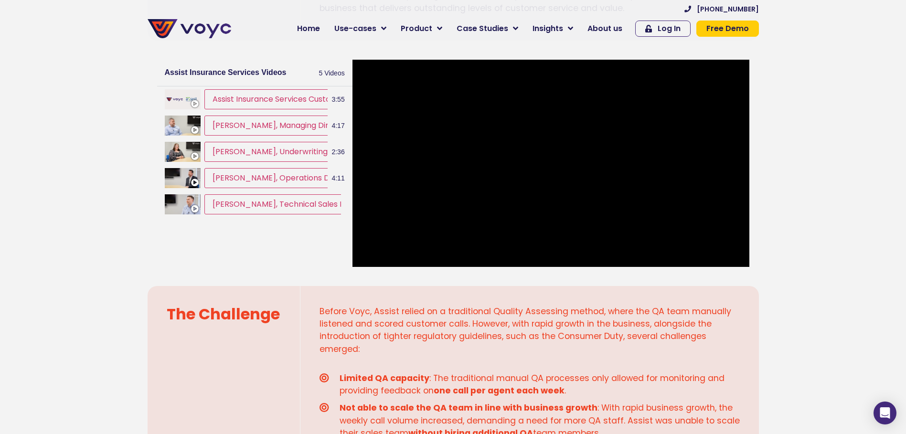
click at [221, 301] on div "The Challenge" at bounding box center [224, 430] width 153 height 288
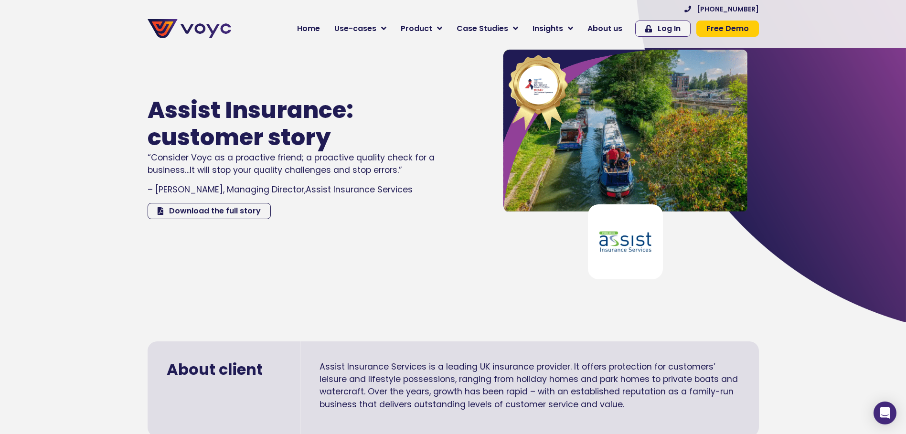
scroll to position [0, 0]
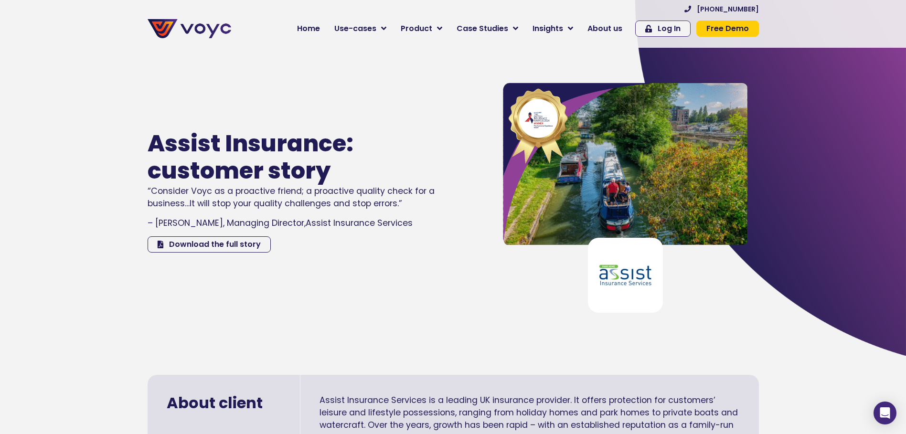
click at [405, 288] on div "Assist Insurance: customer story “Consider Voyc as a proactive friend; a proact…" at bounding box center [310, 191] width 335 height 253
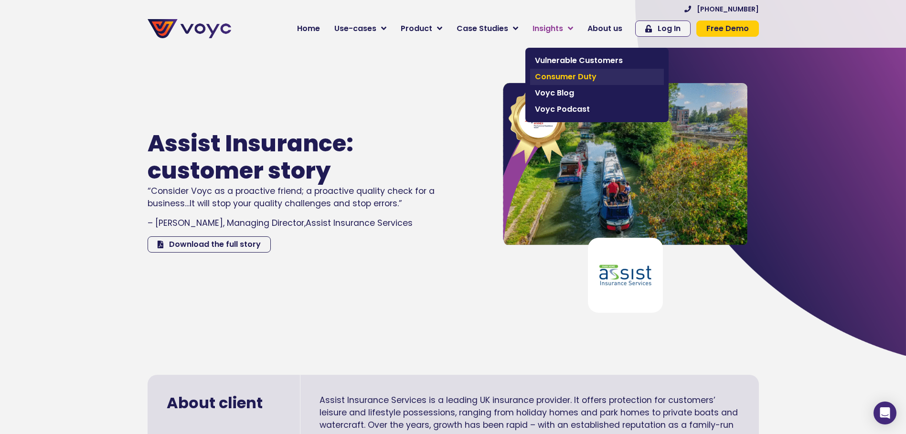
click at [556, 72] on span "Consumer Duty" at bounding box center [597, 76] width 124 height 11
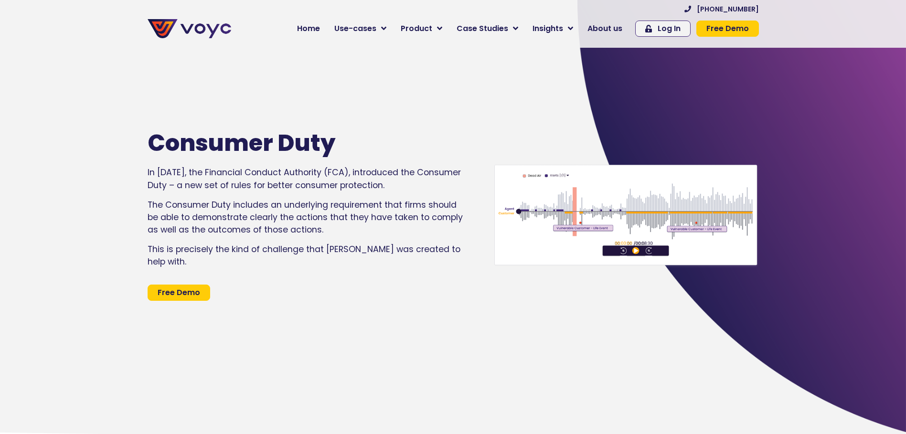
click at [601, 32] on span "About us" at bounding box center [604, 28] width 35 height 11
click at [598, 23] on span "About us" at bounding box center [604, 28] width 35 height 11
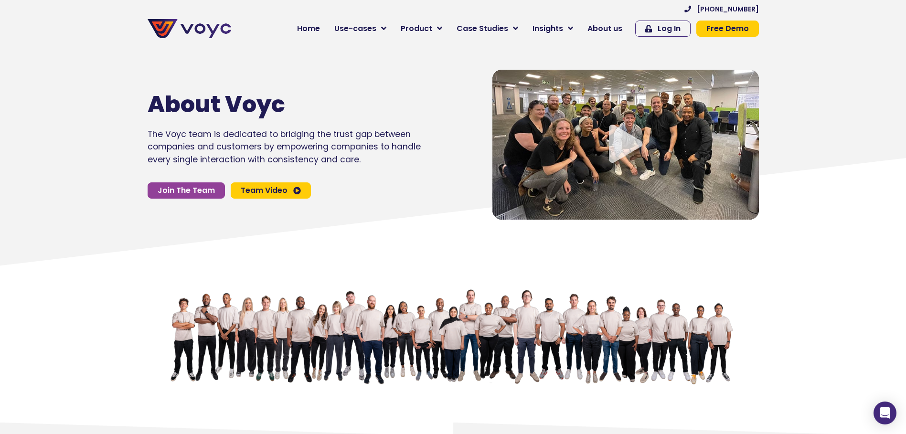
click at [627, 159] on icon "Video play button" at bounding box center [625, 144] width 33 height 38
